Goal: Task Accomplishment & Management: Manage account settings

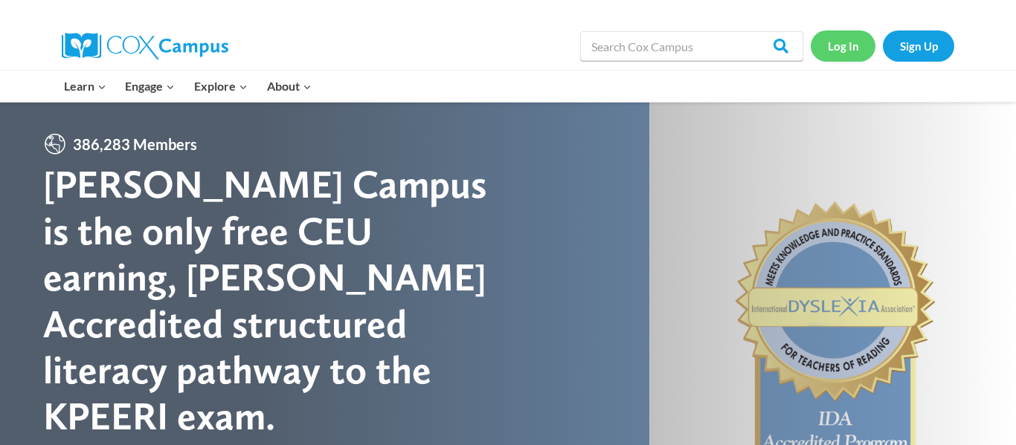
click at [836, 42] on link "Log In" at bounding box center [842, 45] width 65 height 30
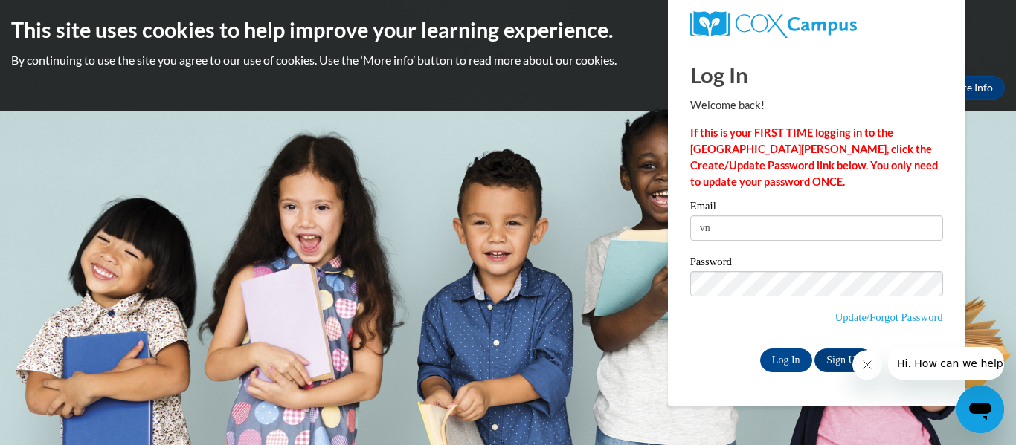
type input "vnation@shelteringarmsforkids.com"
click at [780, 360] on input "Log In" at bounding box center [786, 361] width 52 height 24
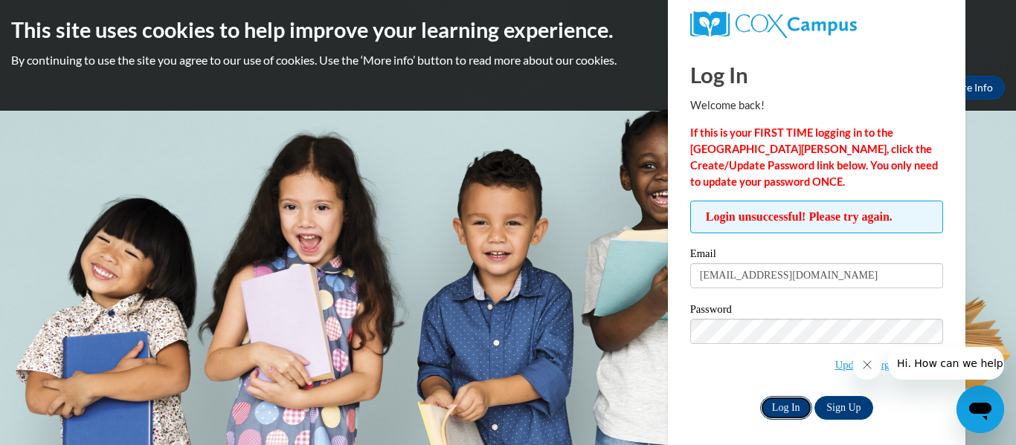
click at [784, 406] on input "Log In" at bounding box center [786, 408] width 52 height 24
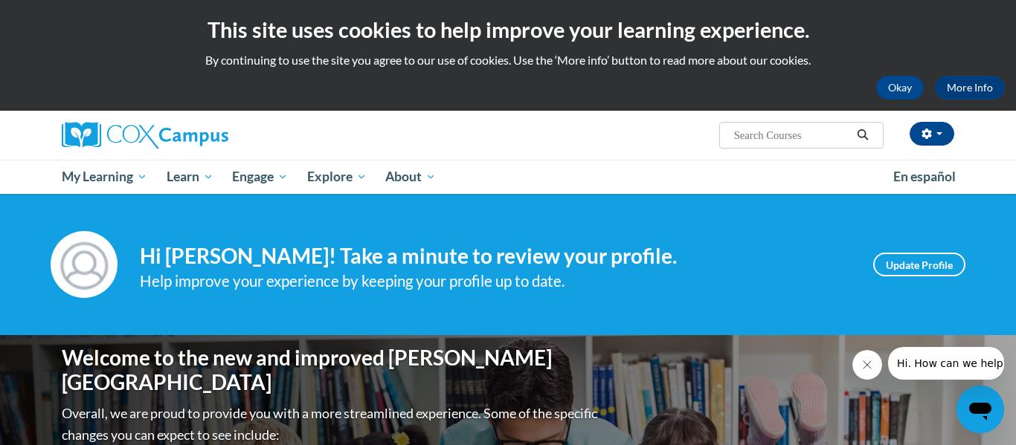
click at [594, 140] on div "veronica nation (America/New_York UTC-04:00) My Profile Inbox Group Dashboard M…" at bounding box center [660, 130] width 610 height 38
